Goal: Register for event/course

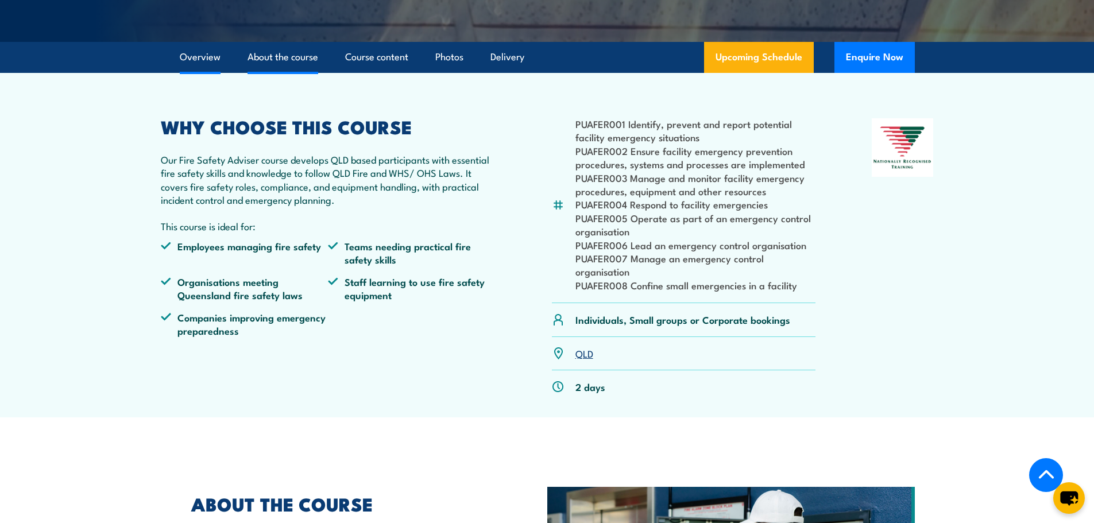
click at [283, 72] on link "About the course" at bounding box center [282, 57] width 71 height 30
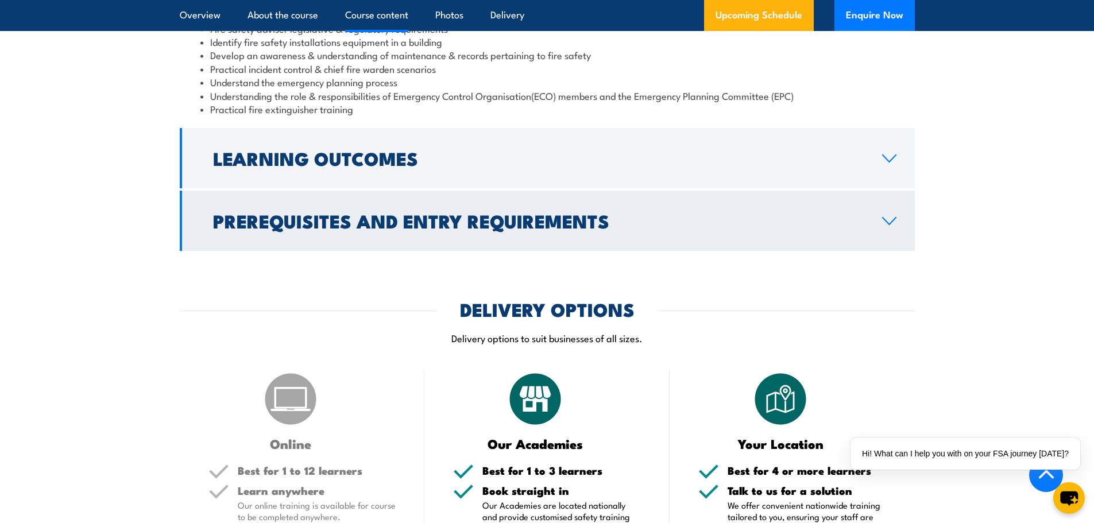
scroll to position [1110, 0]
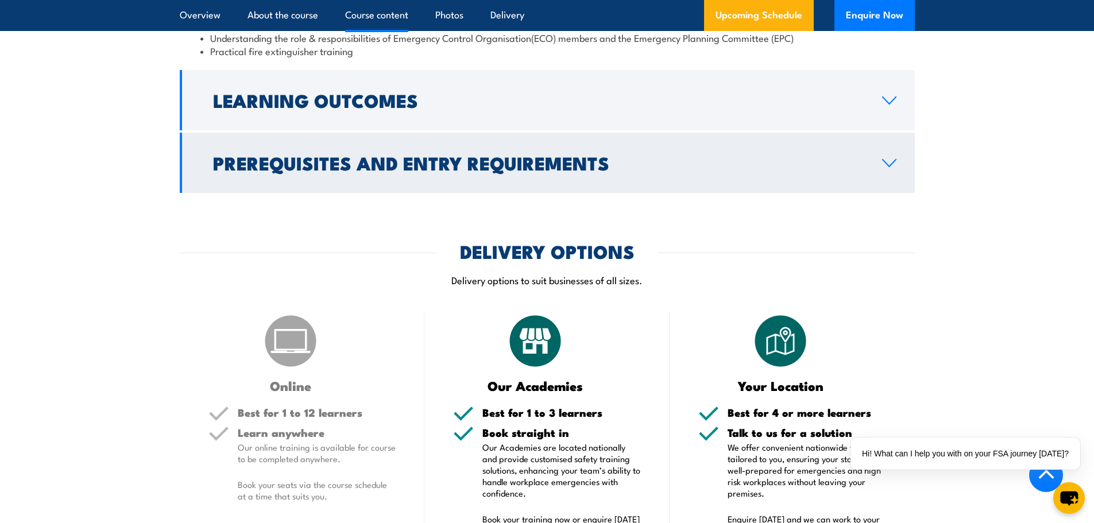
click at [424, 193] on link "Prerequisites and Entry Requirements" at bounding box center [547, 163] width 735 height 60
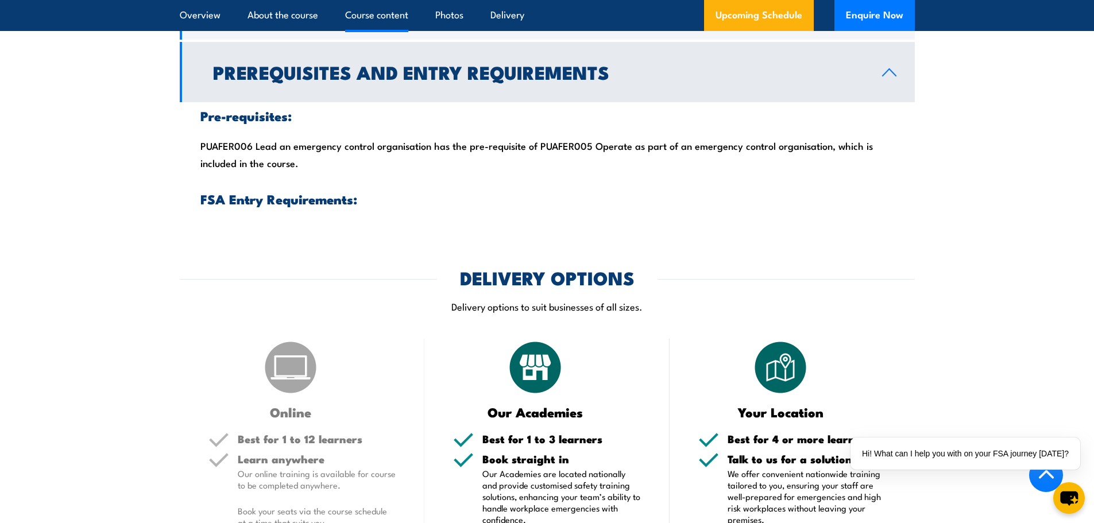
scroll to position [1144, 0]
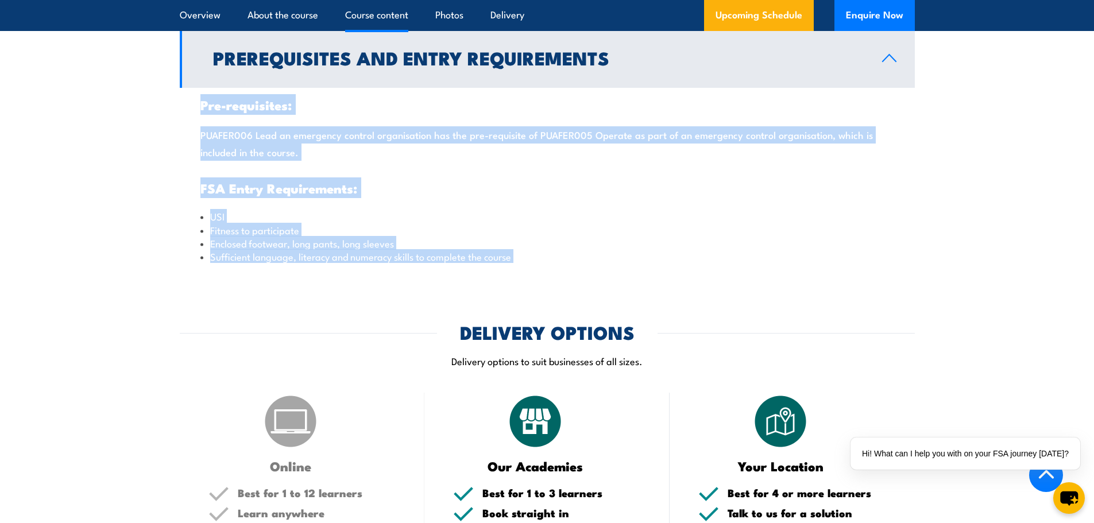
drag, startPoint x: 525, startPoint y: 300, endPoint x: 192, endPoint y: 127, distance: 375.0
click at [482, 231] on div "Pre-requisites: PUAFER006 Lead an emergency control organisation has the pre-re…" at bounding box center [547, 181] width 735 height 186
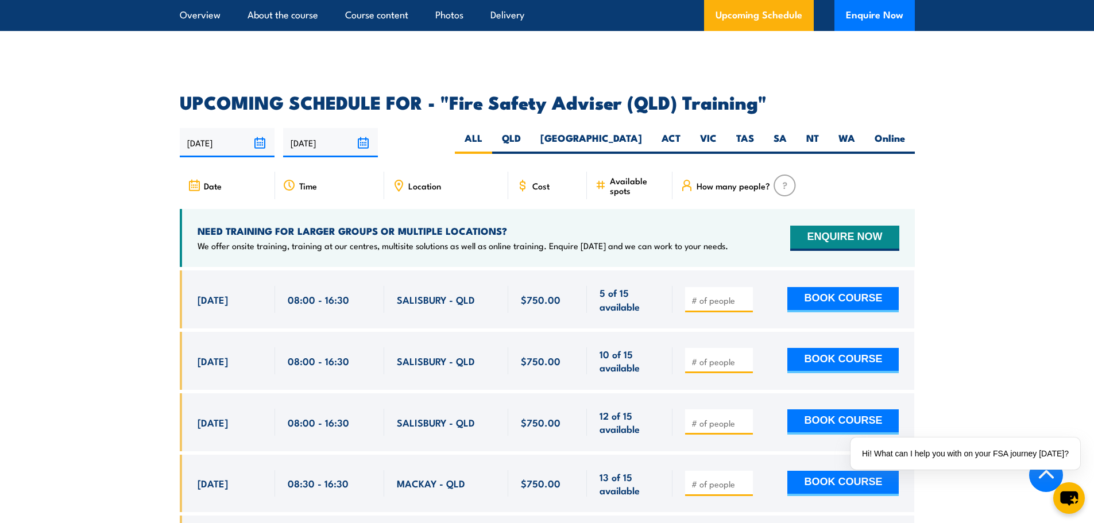
scroll to position [1833, 0]
click at [531, 151] on label "QLD" at bounding box center [511, 143] width 38 height 22
click at [528, 140] on input "QLD" at bounding box center [524, 135] width 7 height 7
radio input "true"
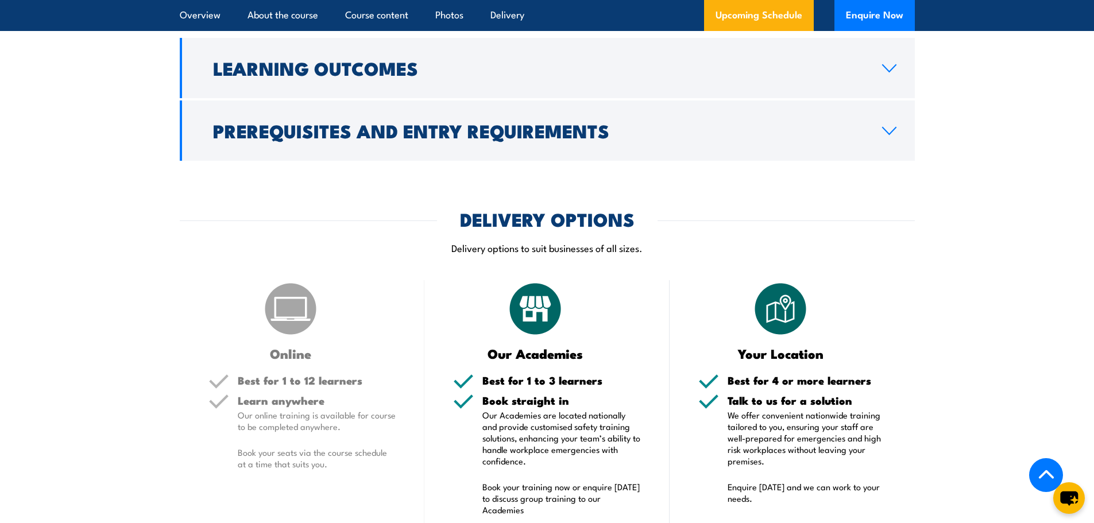
scroll to position [1190, 0]
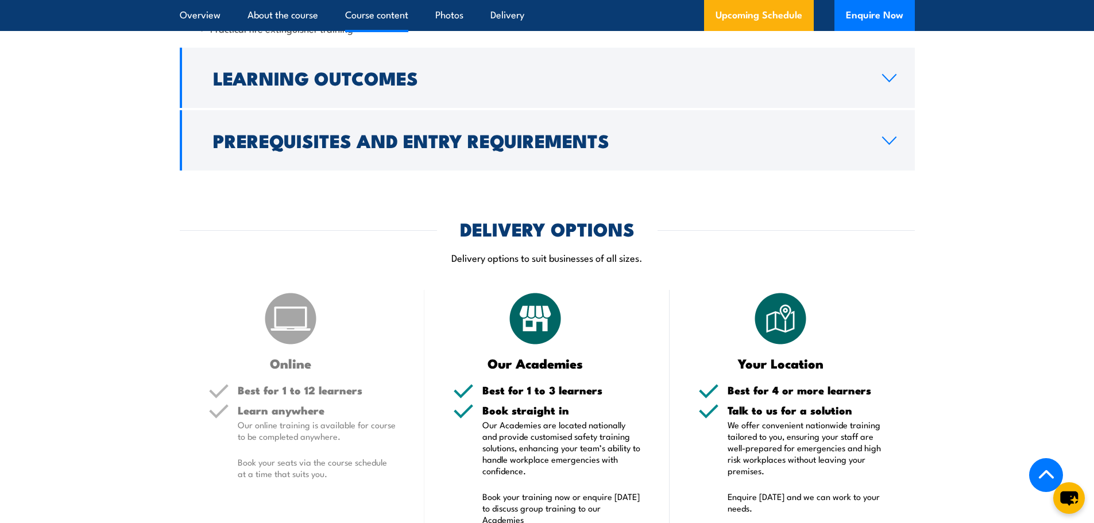
click at [304, 347] on img at bounding box center [290, 318] width 57 height 57
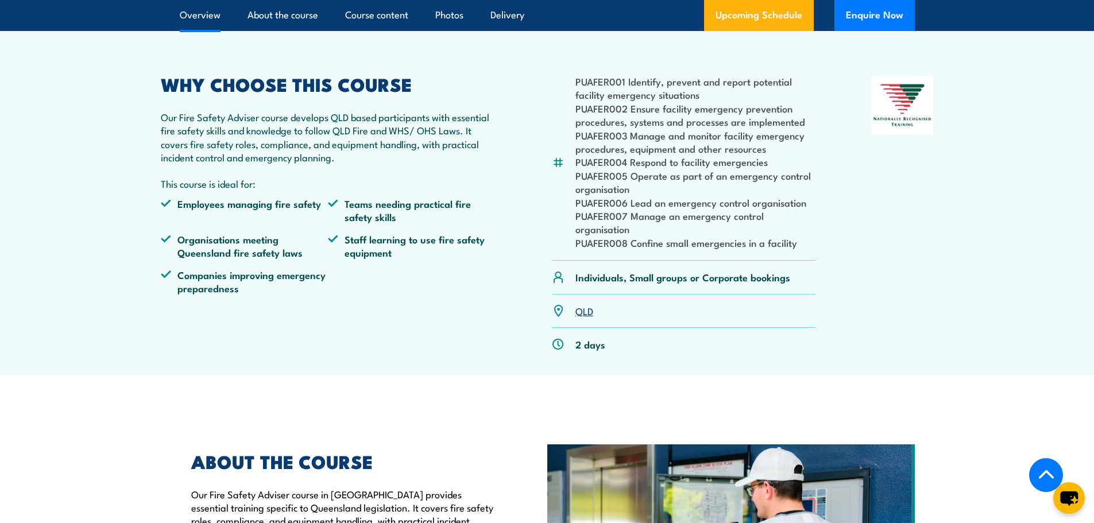
scroll to position [156, 0]
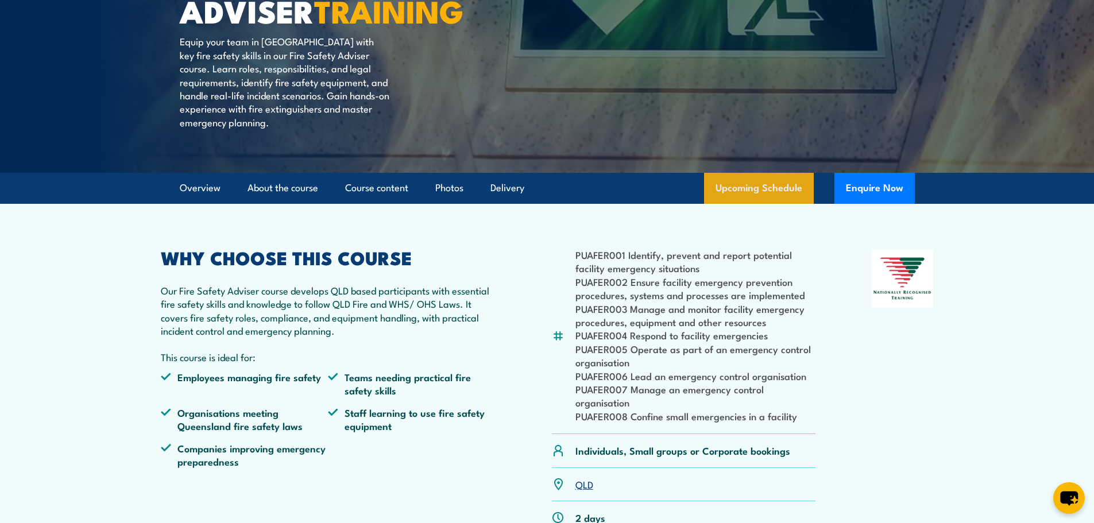
click at [759, 204] on link "Upcoming Schedule" at bounding box center [759, 188] width 110 height 31
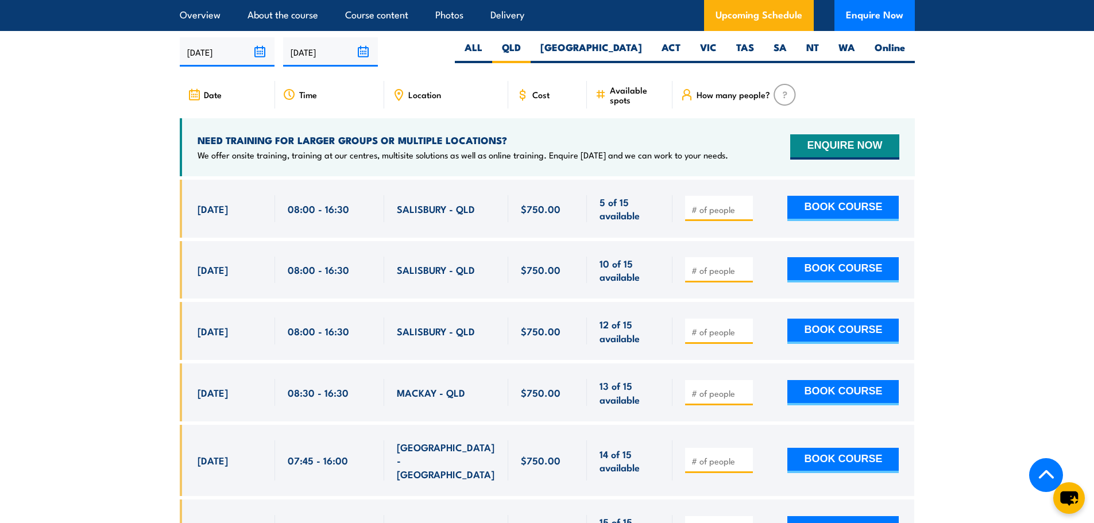
scroll to position [1764, 0]
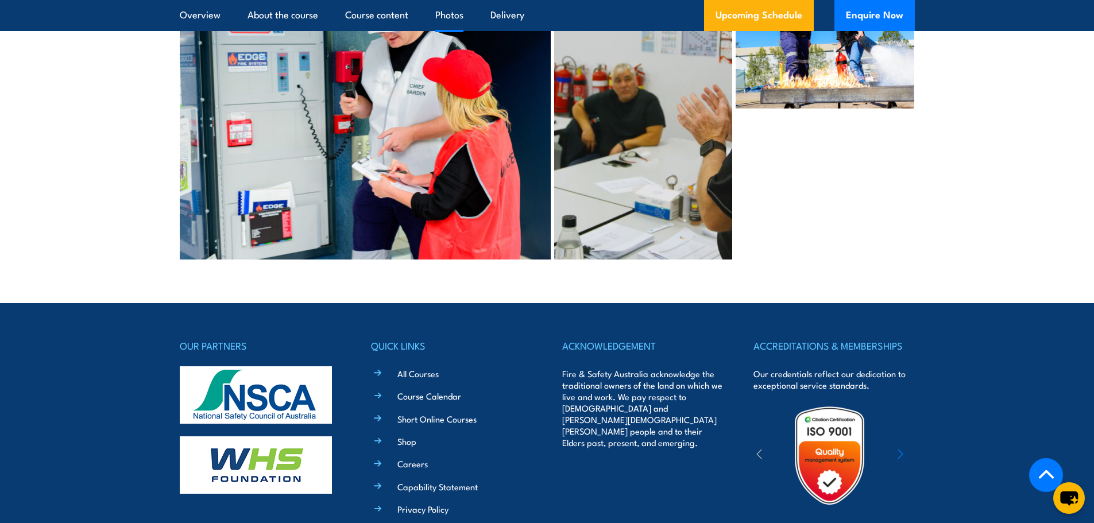
scroll to position [3154, 0]
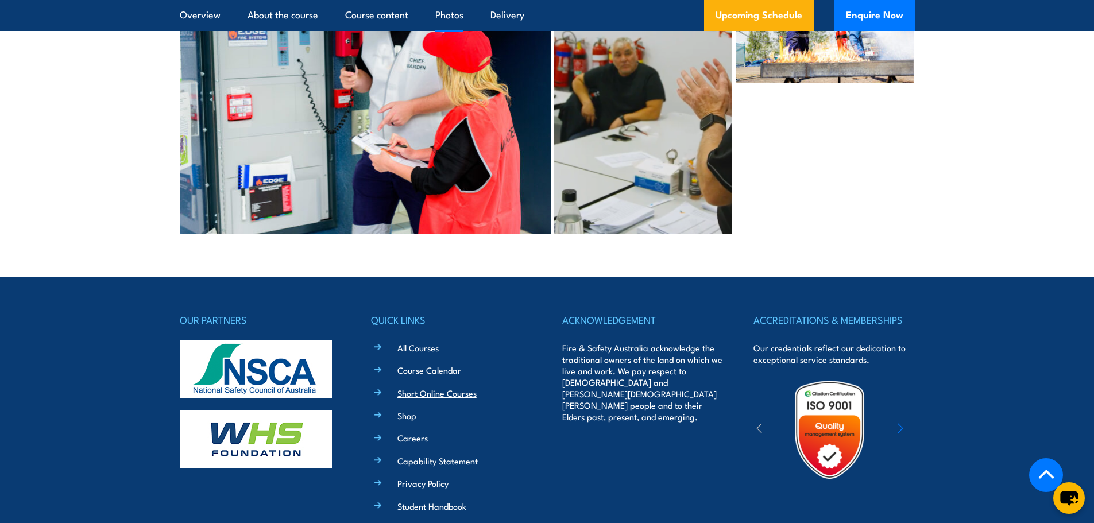
click at [418, 387] on link "Short Online Courses" at bounding box center [436, 393] width 79 height 12
